Goal: Task Accomplishment & Management: Use online tool/utility

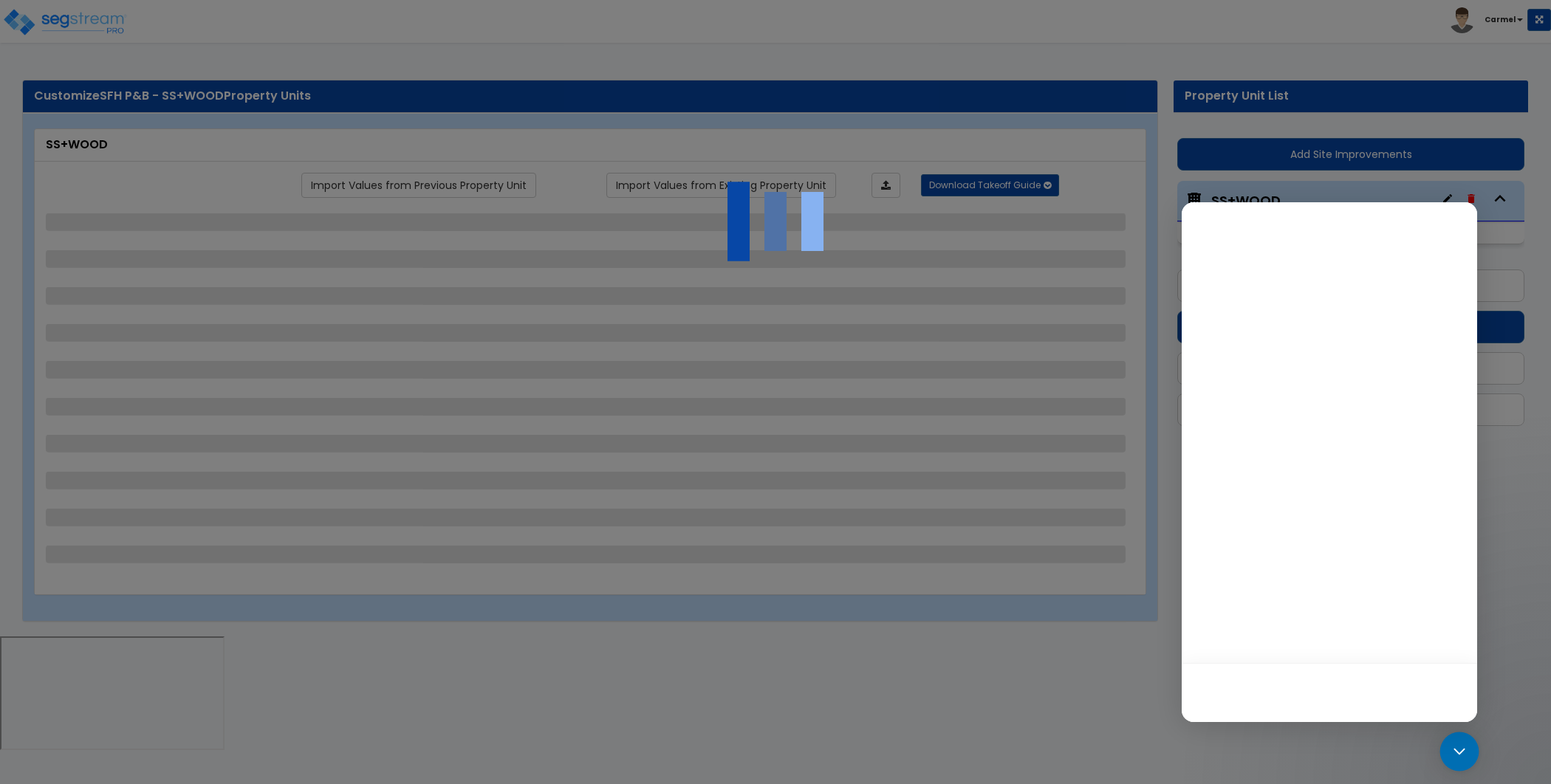
click at [1467, 751] on icon "Open Intercom Messenger" at bounding box center [1459, 752] width 19 height 19
select select "1"
select select "4"
select select "7"
select select "1"
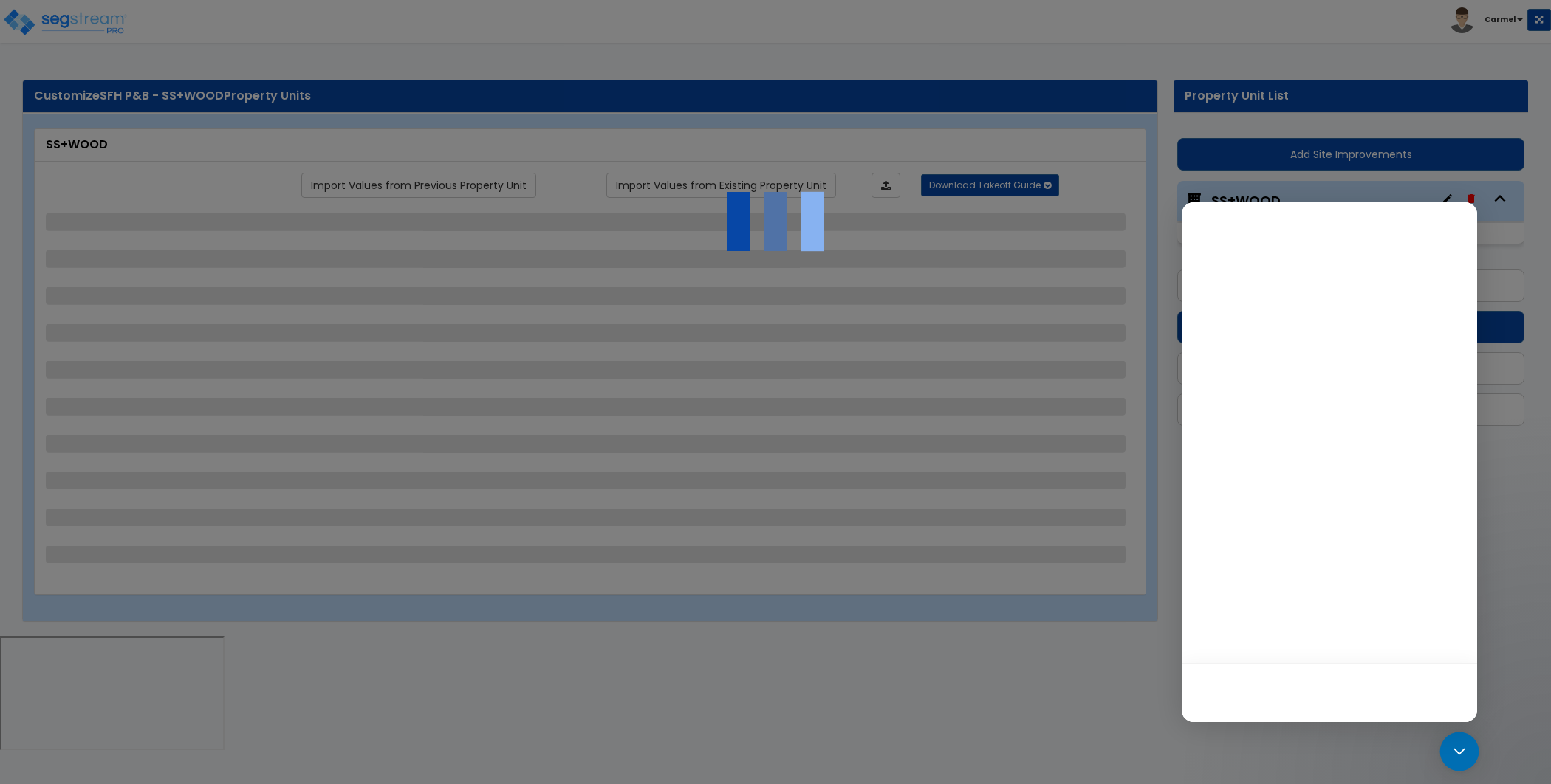
select select "2"
select select "1"
select select "10"
select select "1"
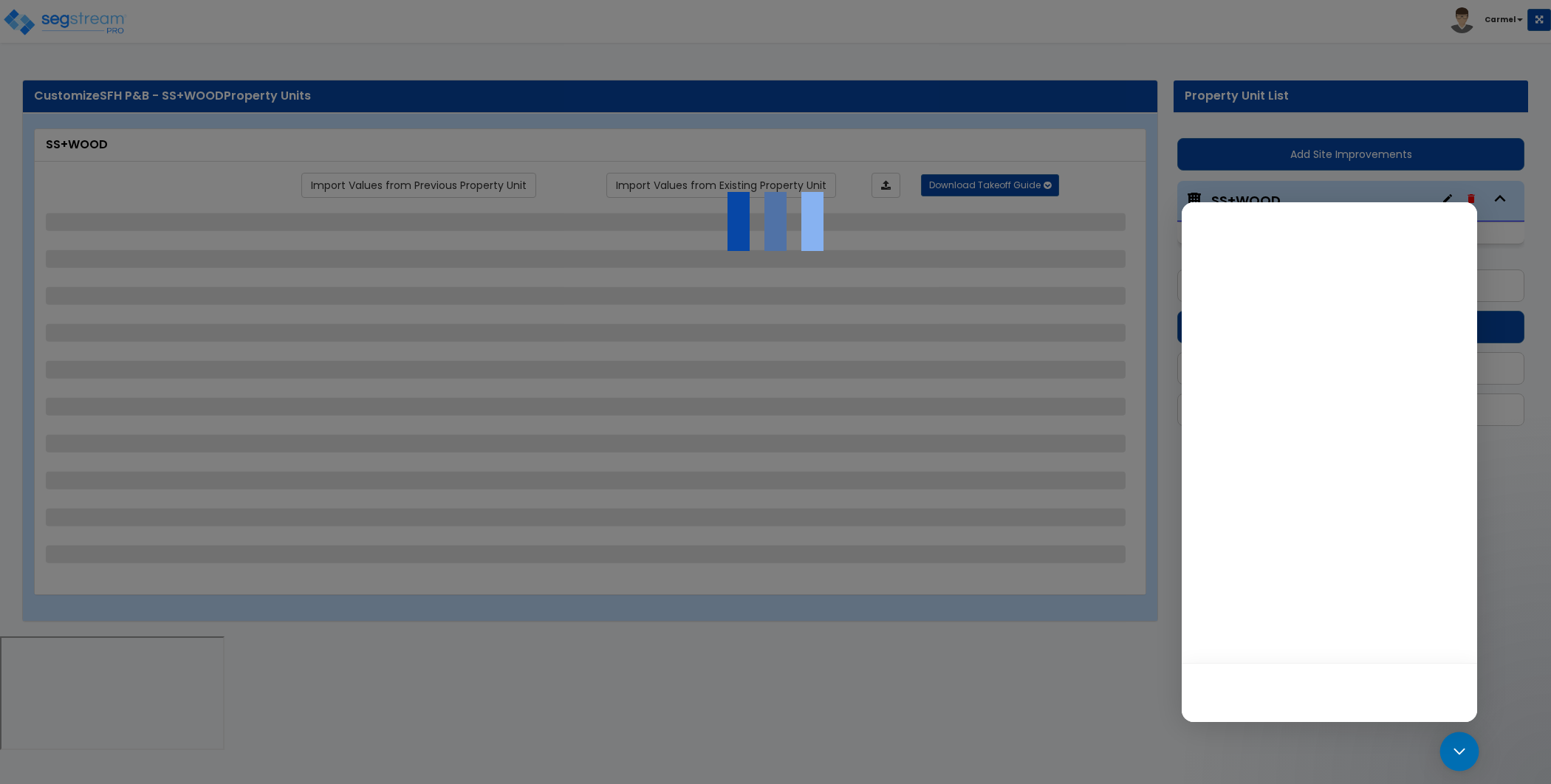
select select "1"
select select "2"
select select "1"
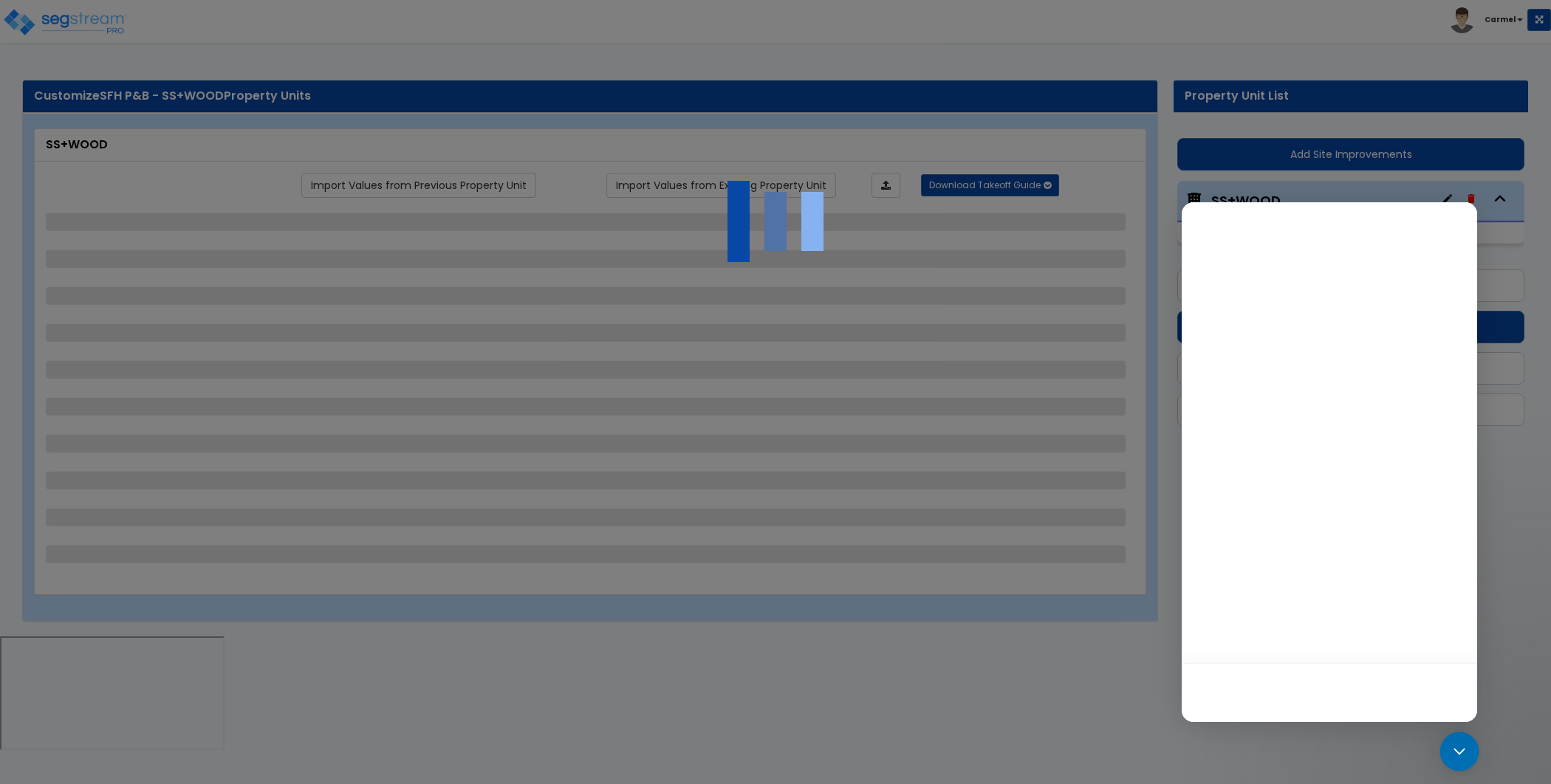
select select "1"
select select "5"
select select "1"
select select "5"
